Goal: Task Accomplishment & Management: Manage account settings

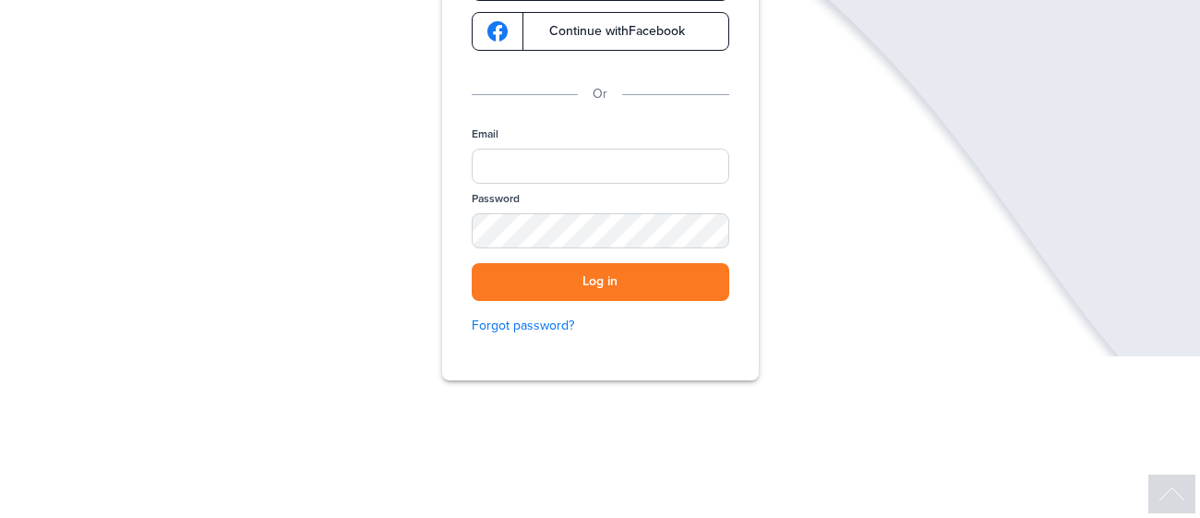
scroll to position [246, 0]
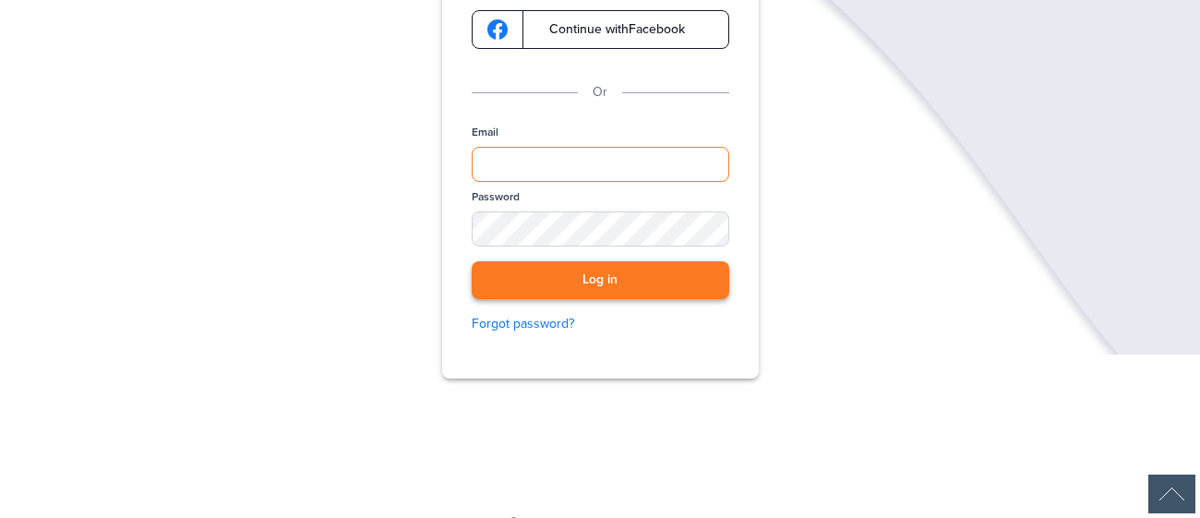
type input "**********"
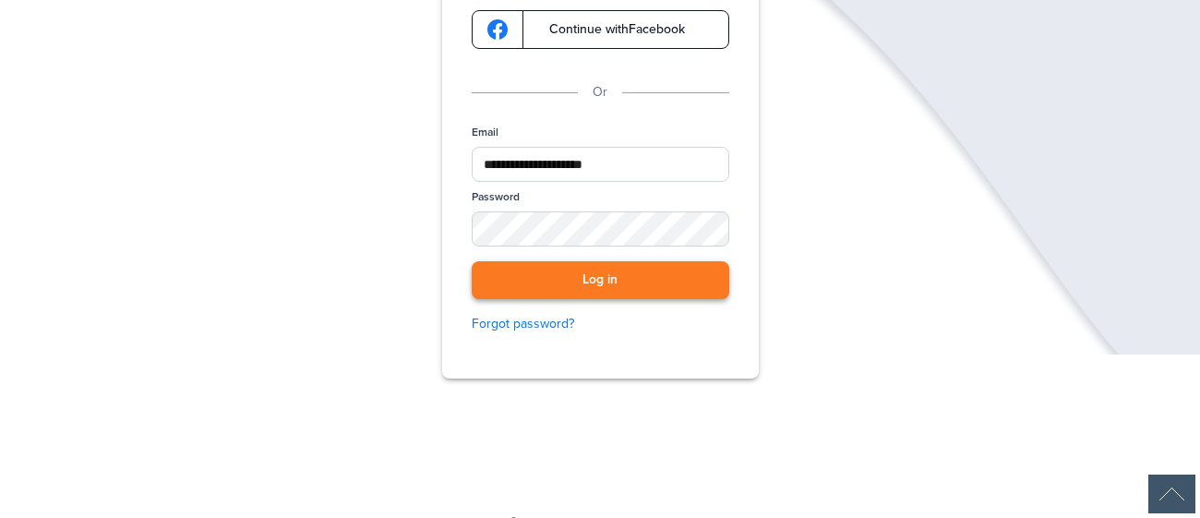
click at [664, 275] on button "Log in" at bounding box center [601, 280] width 258 height 38
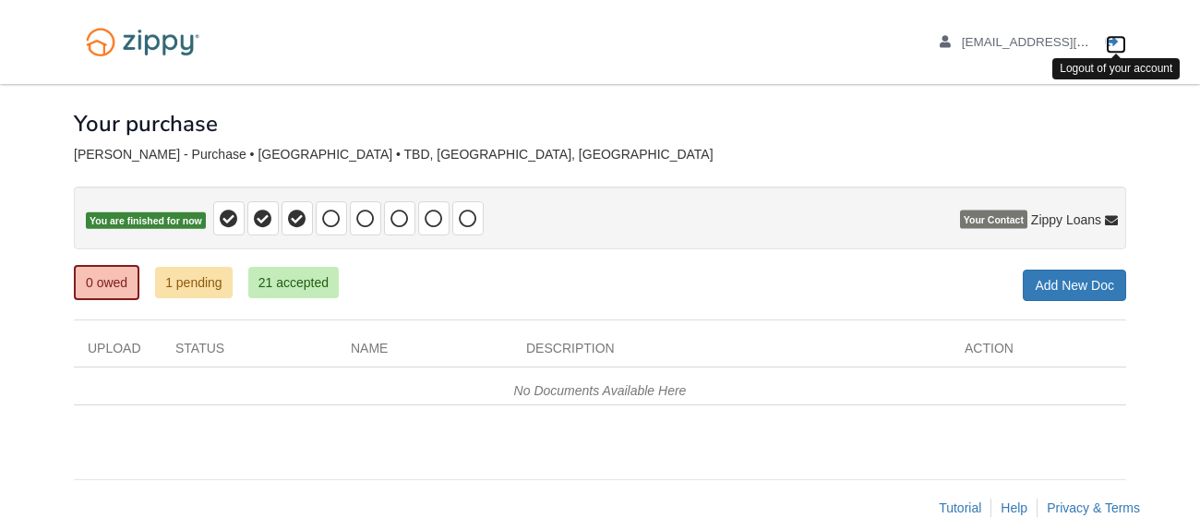
click at [1118, 40] on icon "Log out" at bounding box center [1112, 42] width 13 height 13
